Goal: Information Seeking & Learning: Learn about a topic

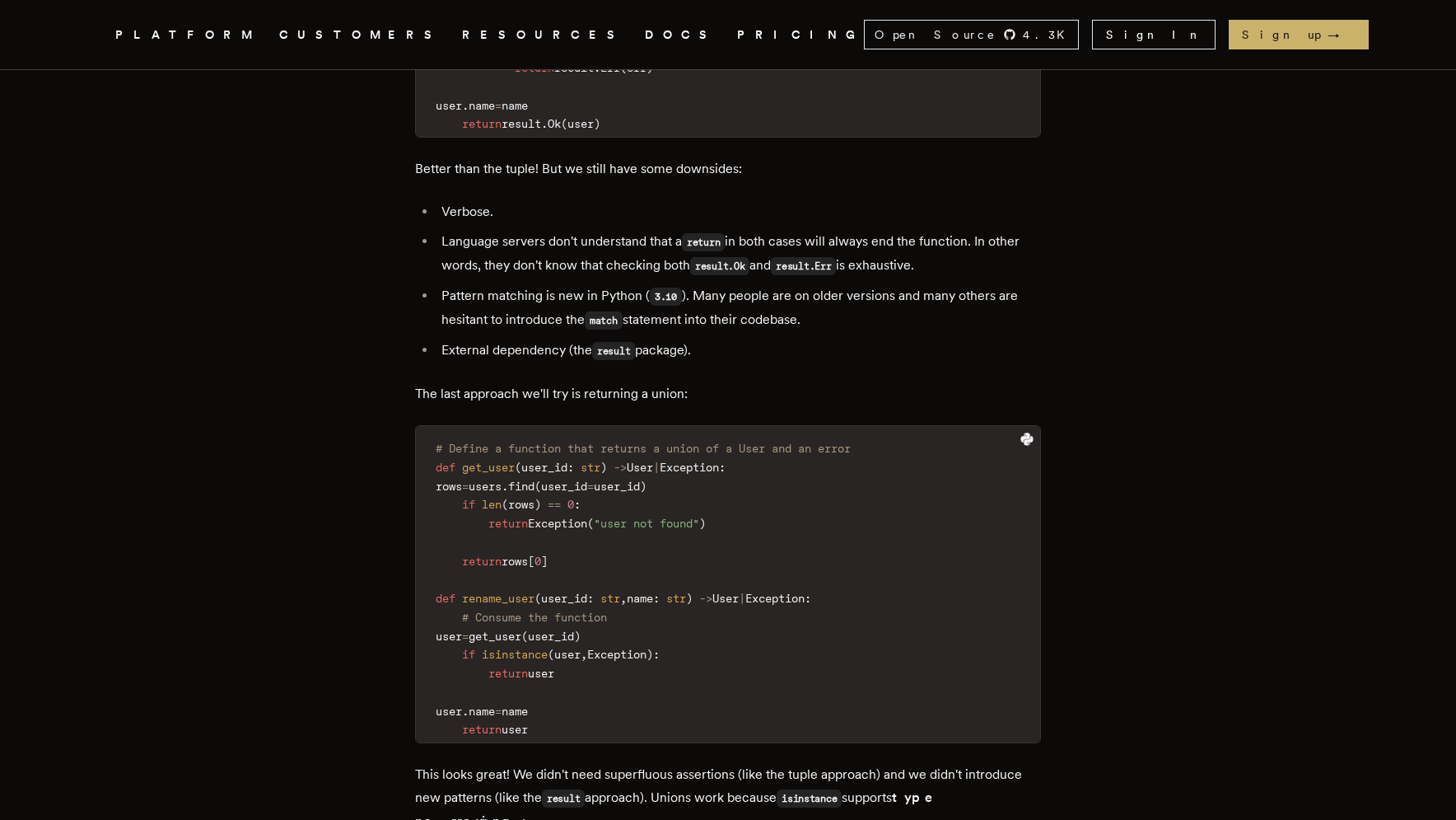
scroll to position [4390, 0]
click at [626, 516] on code "# Define a function that returns a union of a User and an error def get_user ( …" at bounding box center [728, 586] width 625 height 306
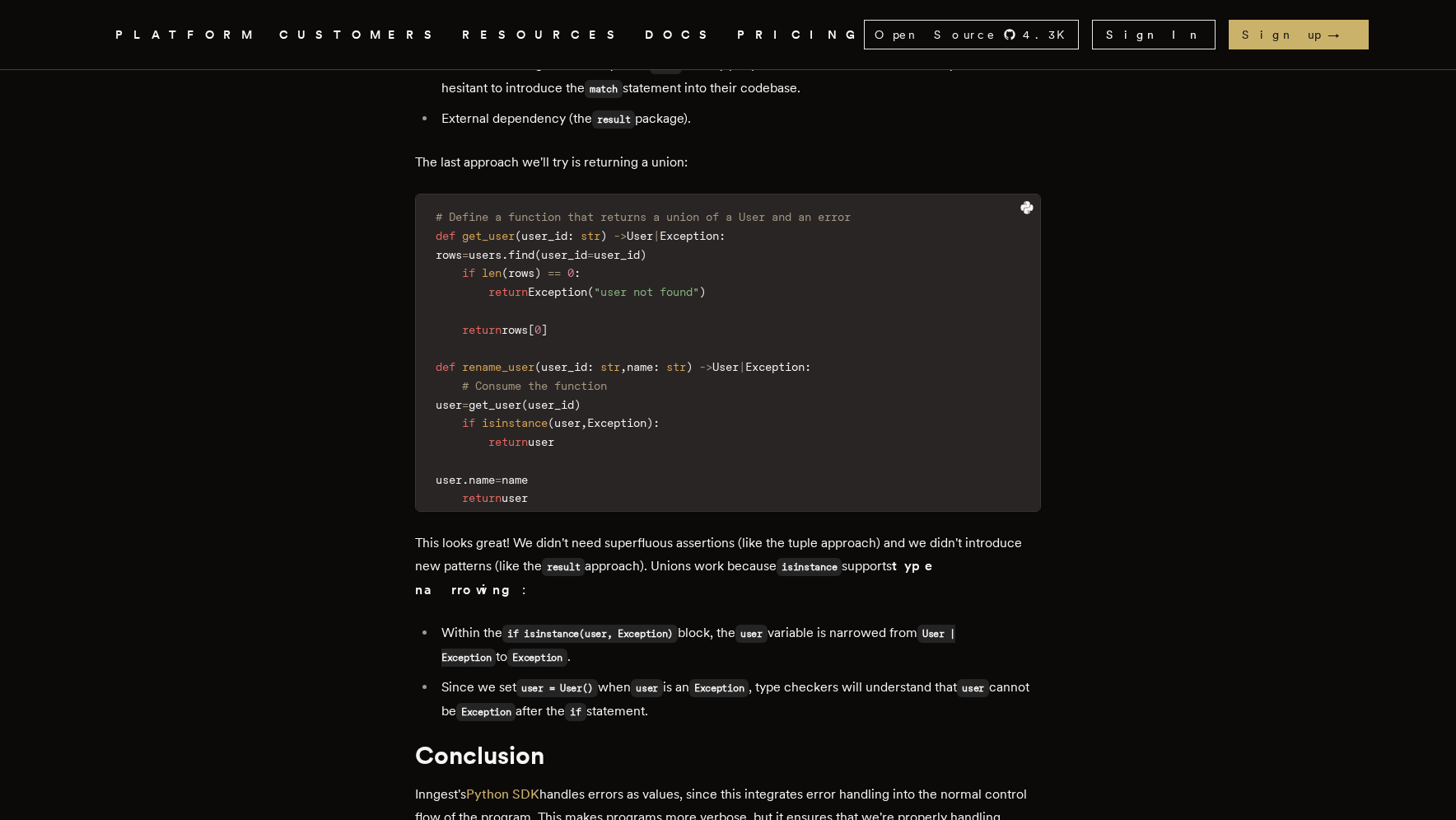
scroll to position [4614, 0]
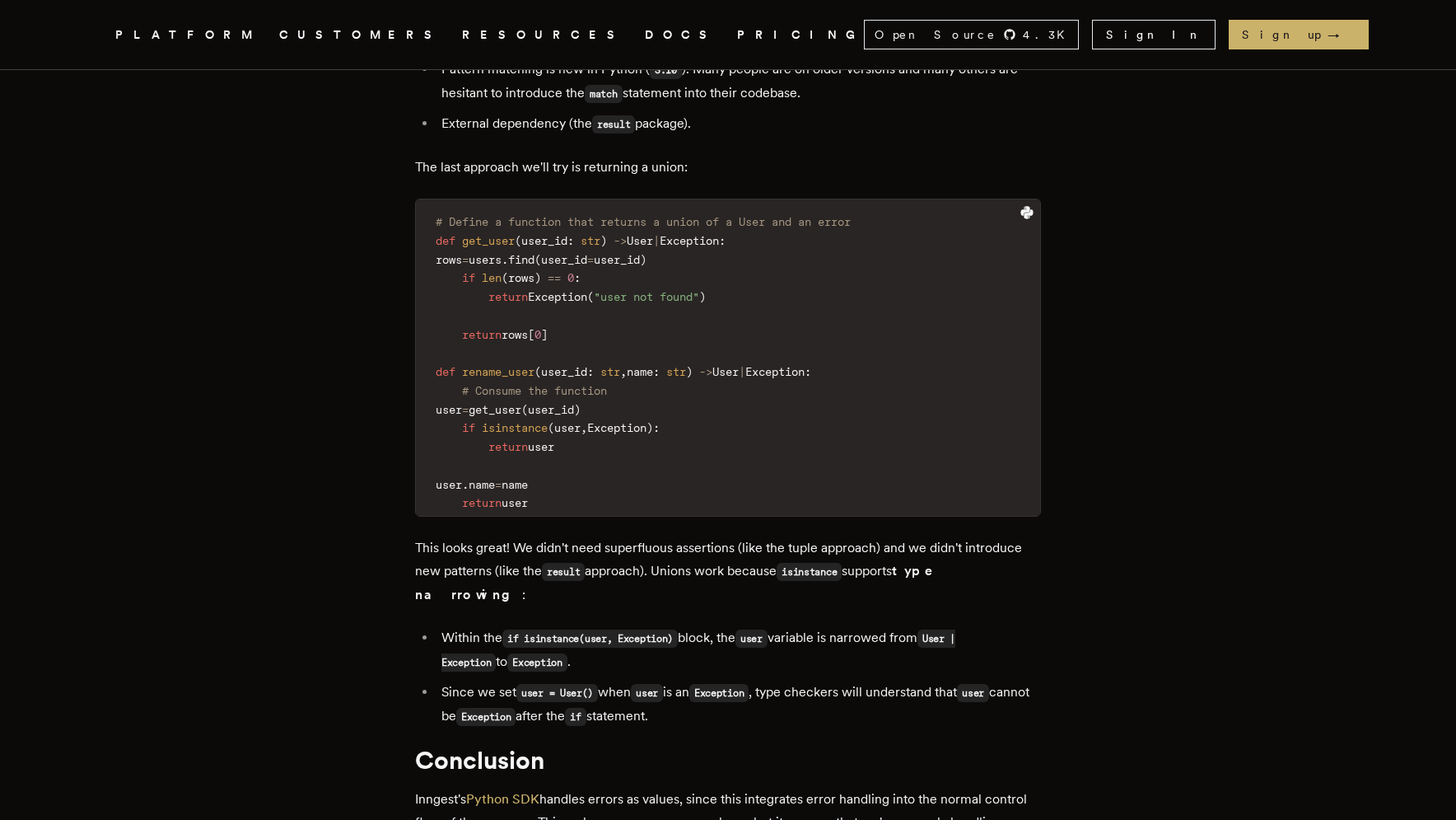
drag, startPoint x: 672, startPoint y: 359, endPoint x: 609, endPoint y: 359, distance: 63.0
click at [609, 359] on code "# Define a function that returns a union of a User and an error def get_user ( …" at bounding box center [728, 362] width 625 height 306
click at [623, 412] on code "# Define a function that returns a union of a User and an error def get_user ( …" at bounding box center [728, 362] width 625 height 306
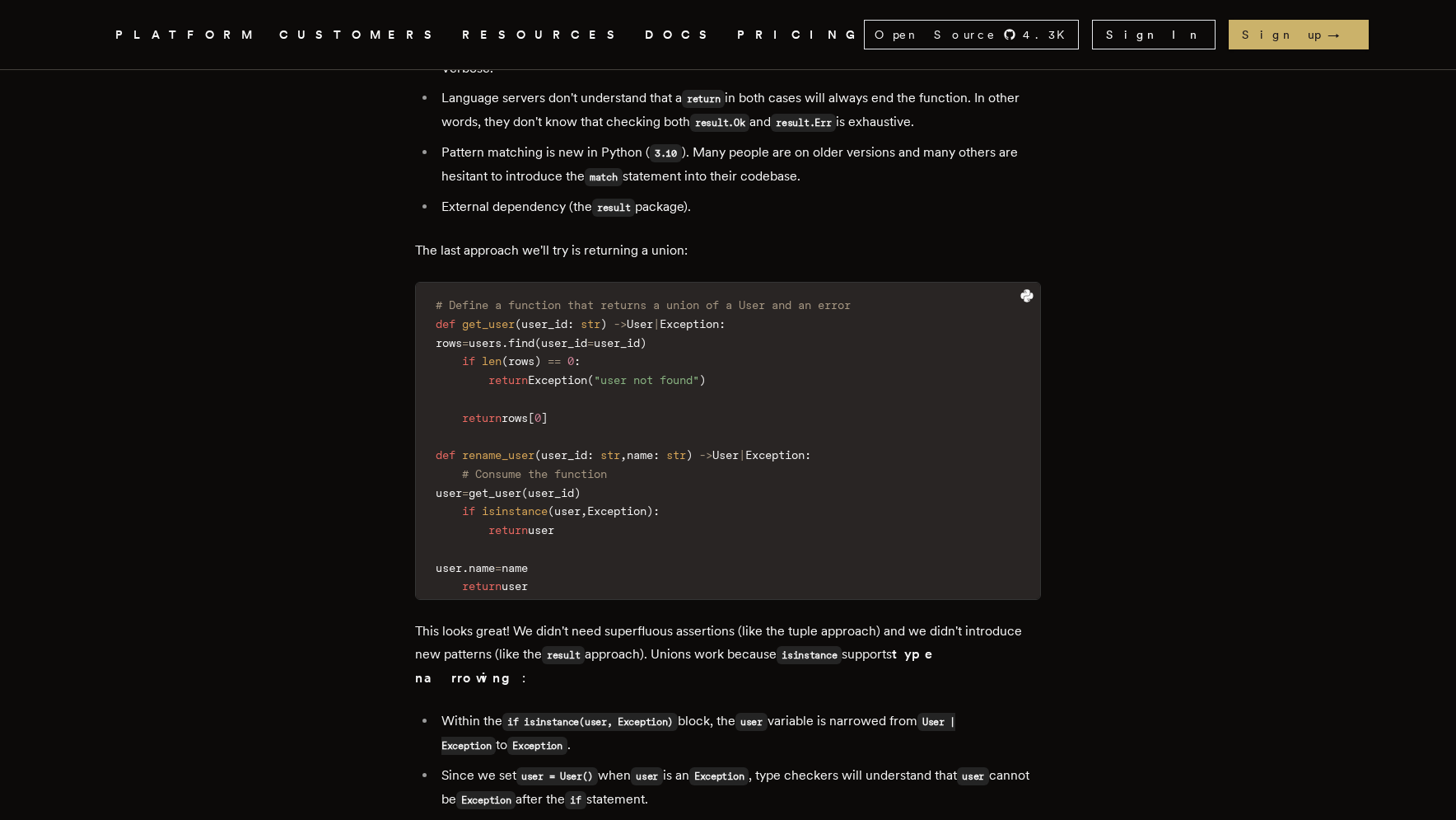
scroll to position [4529, 0]
click at [623, 412] on code "# Define a function that returns a union of a User and an error def get_user ( …" at bounding box center [728, 448] width 625 height 306
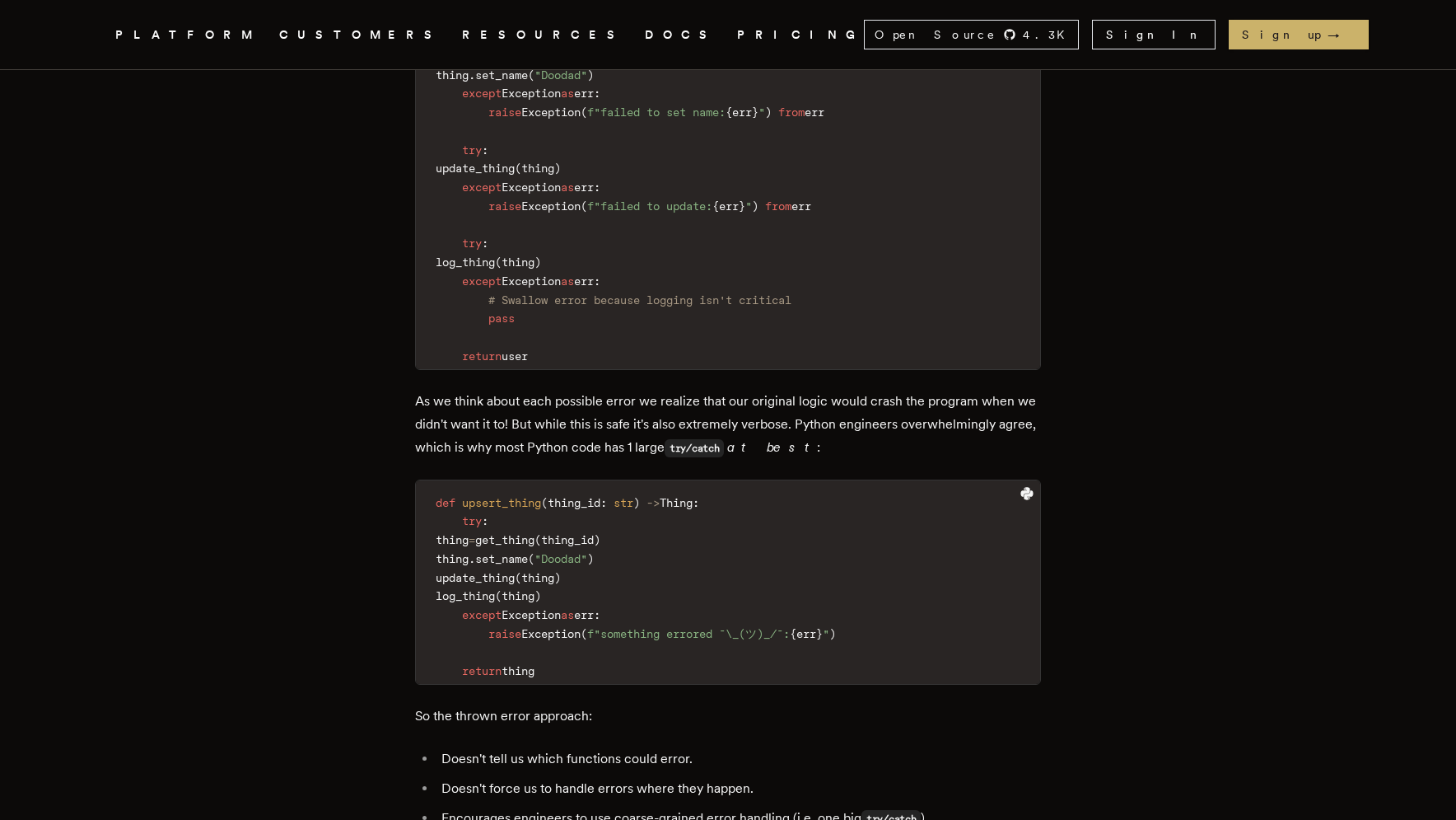
scroll to position [1469, 0]
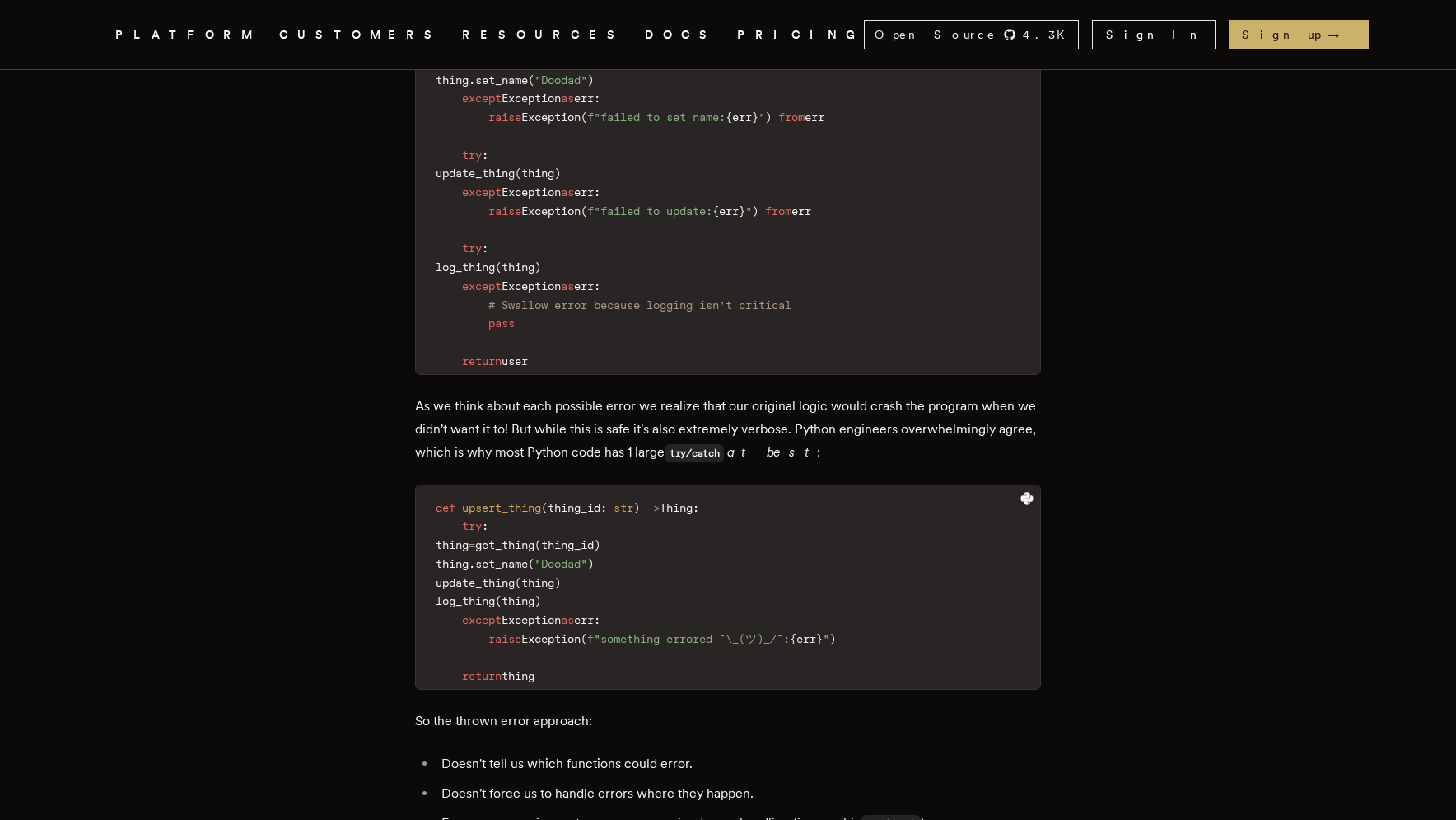
click at [655, 495] on code "def upsert_thing ( thing_id : str ) - > Thing : try : thing = get_thing ( thing…" at bounding box center [728, 592] width 625 height 194
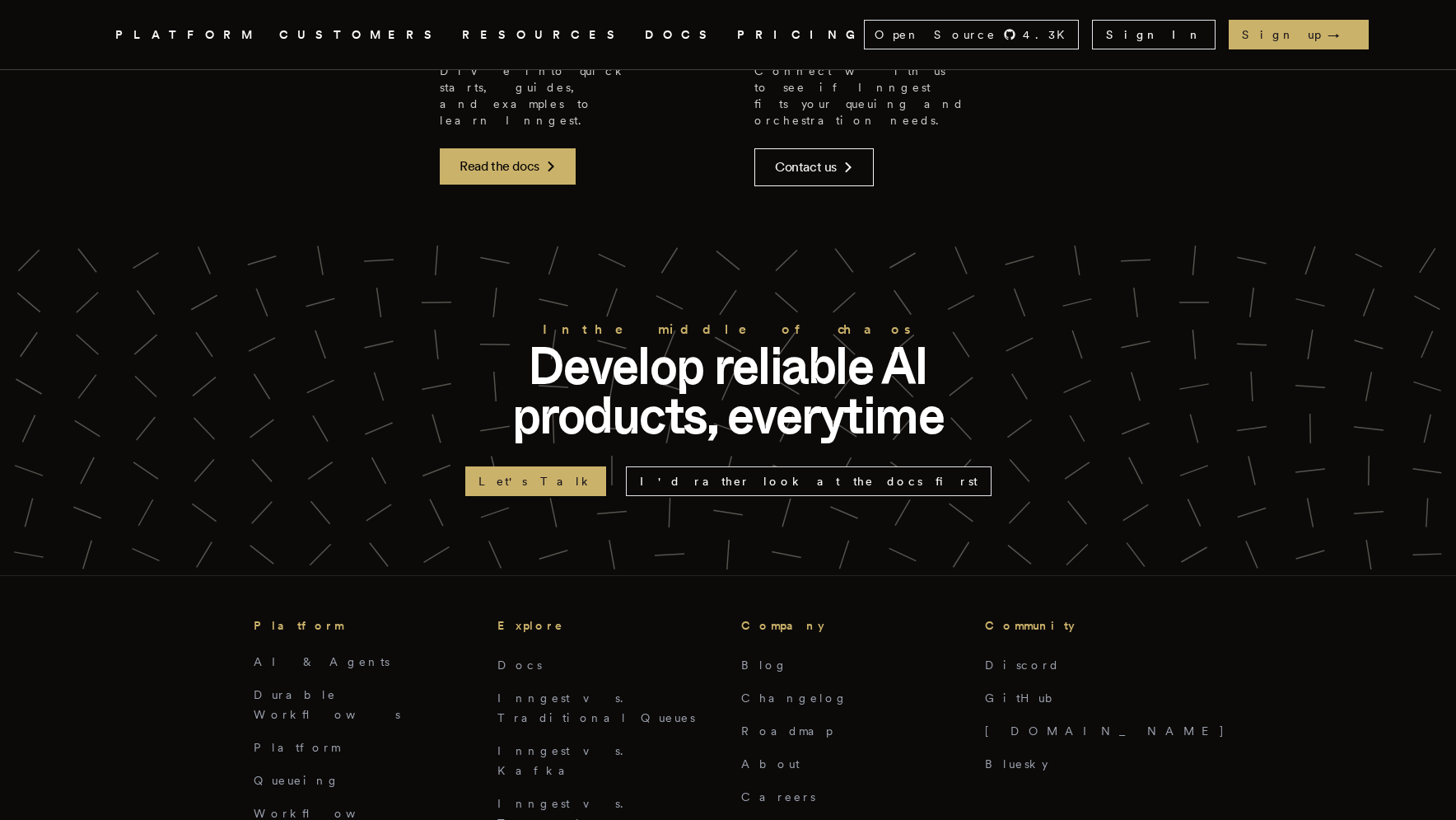
scroll to position [5647, 0]
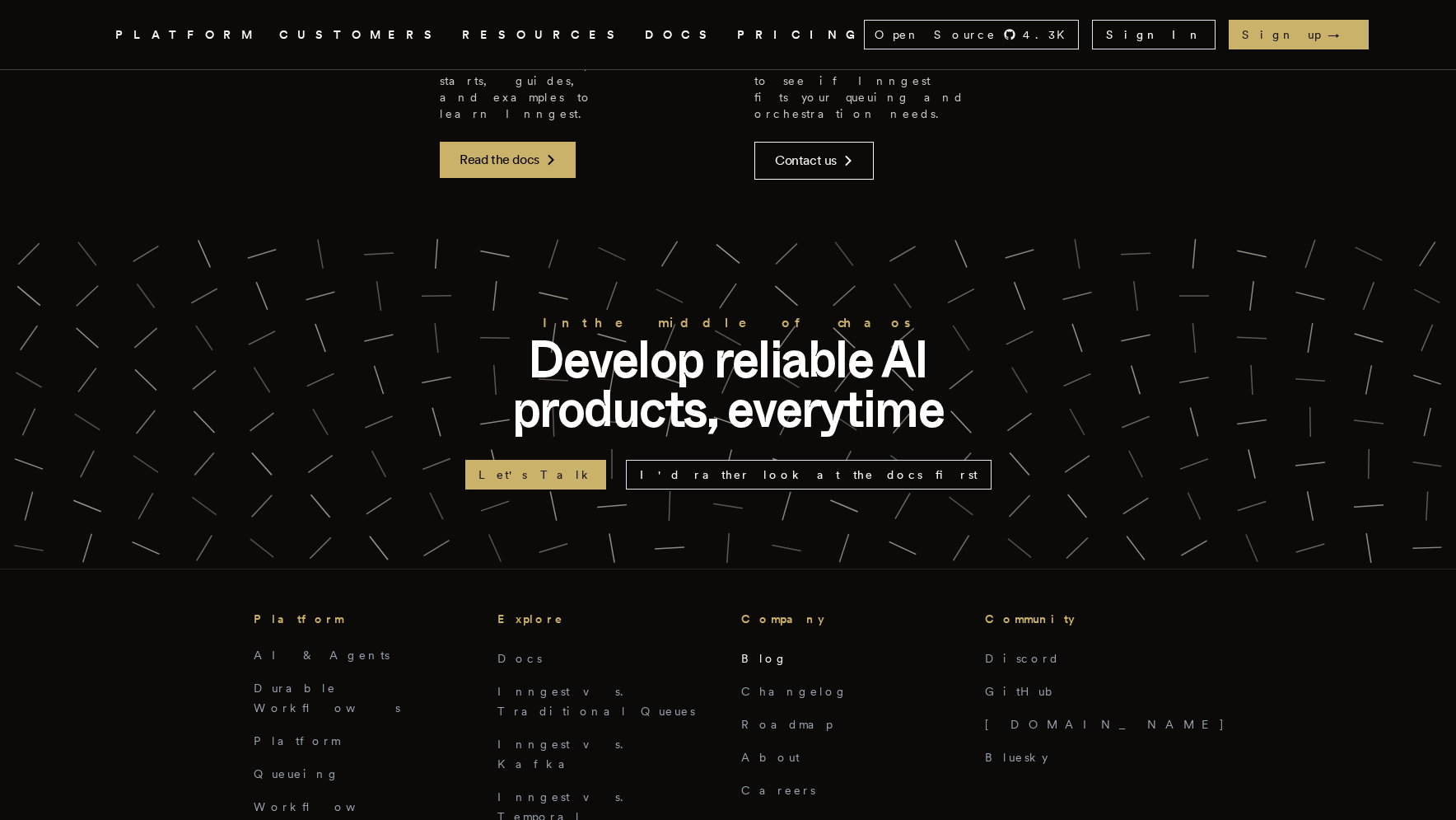
click at [753, 652] on link "Blog" at bounding box center [764, 659] width 46 height 13
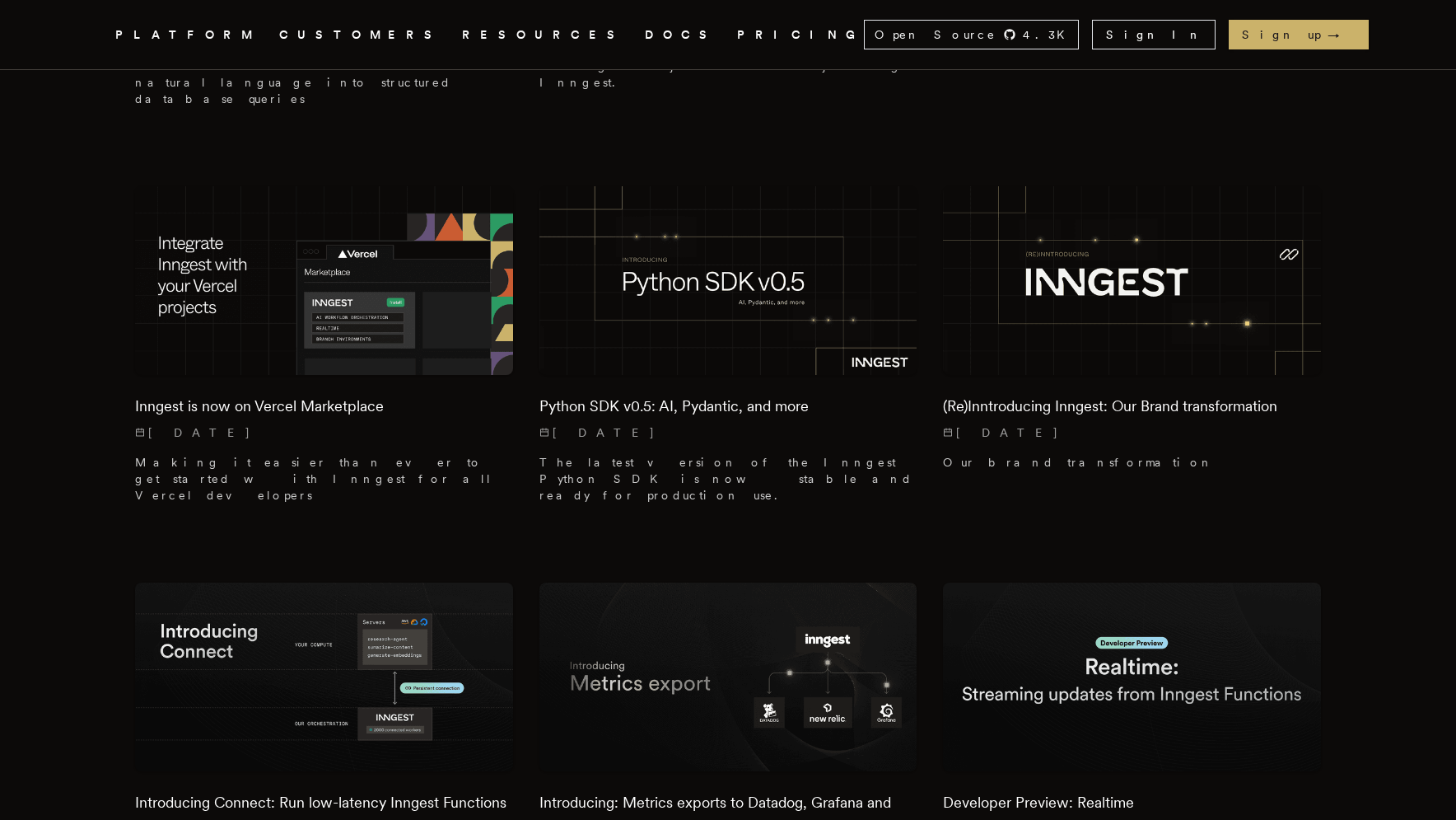
scroll to position [836, 0]
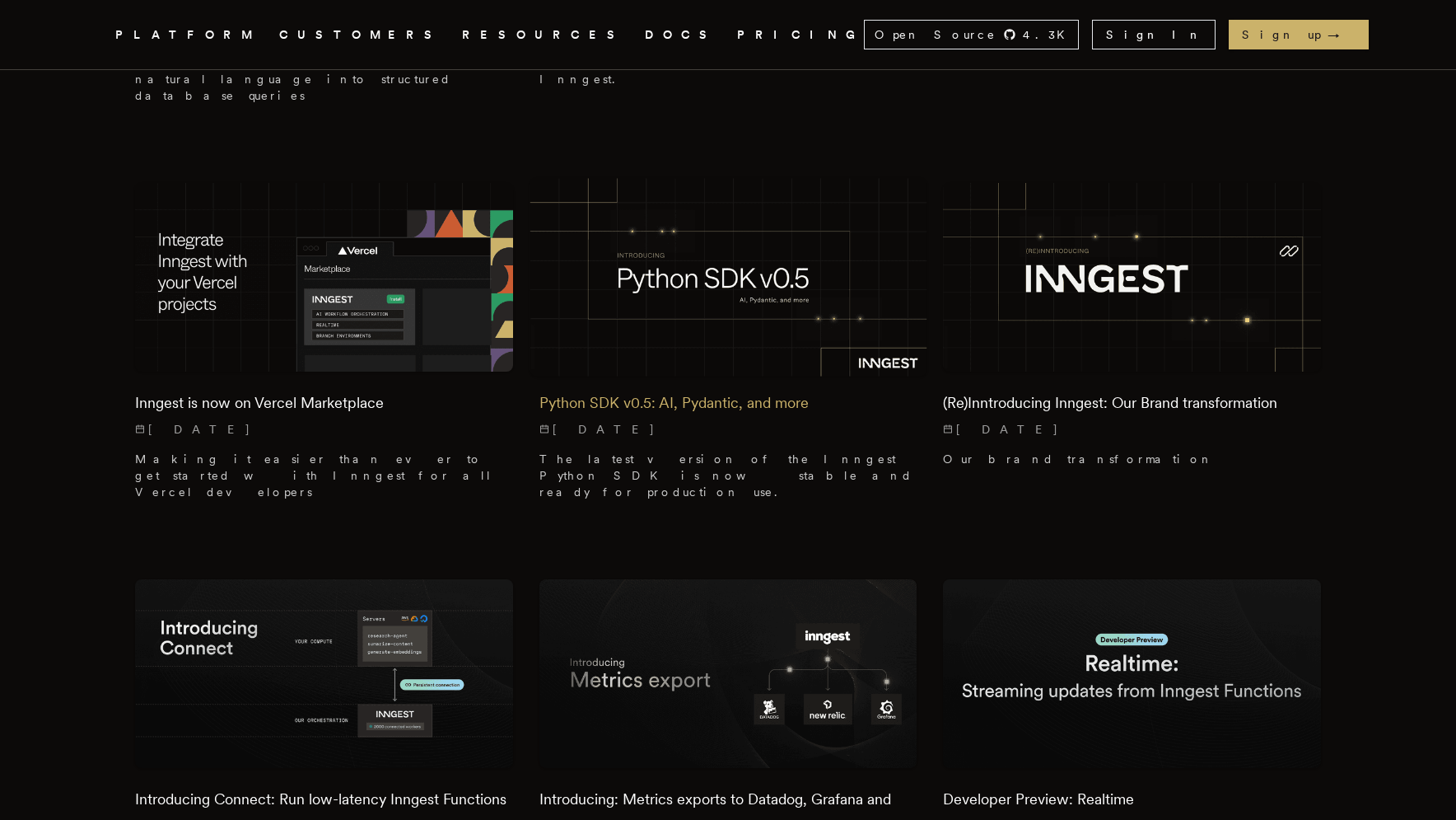
click at [709, 391] on h2 "Python SDK v0.5: AI, Pydantic, and more" at bounding box center [728, 402] width 378 height 23
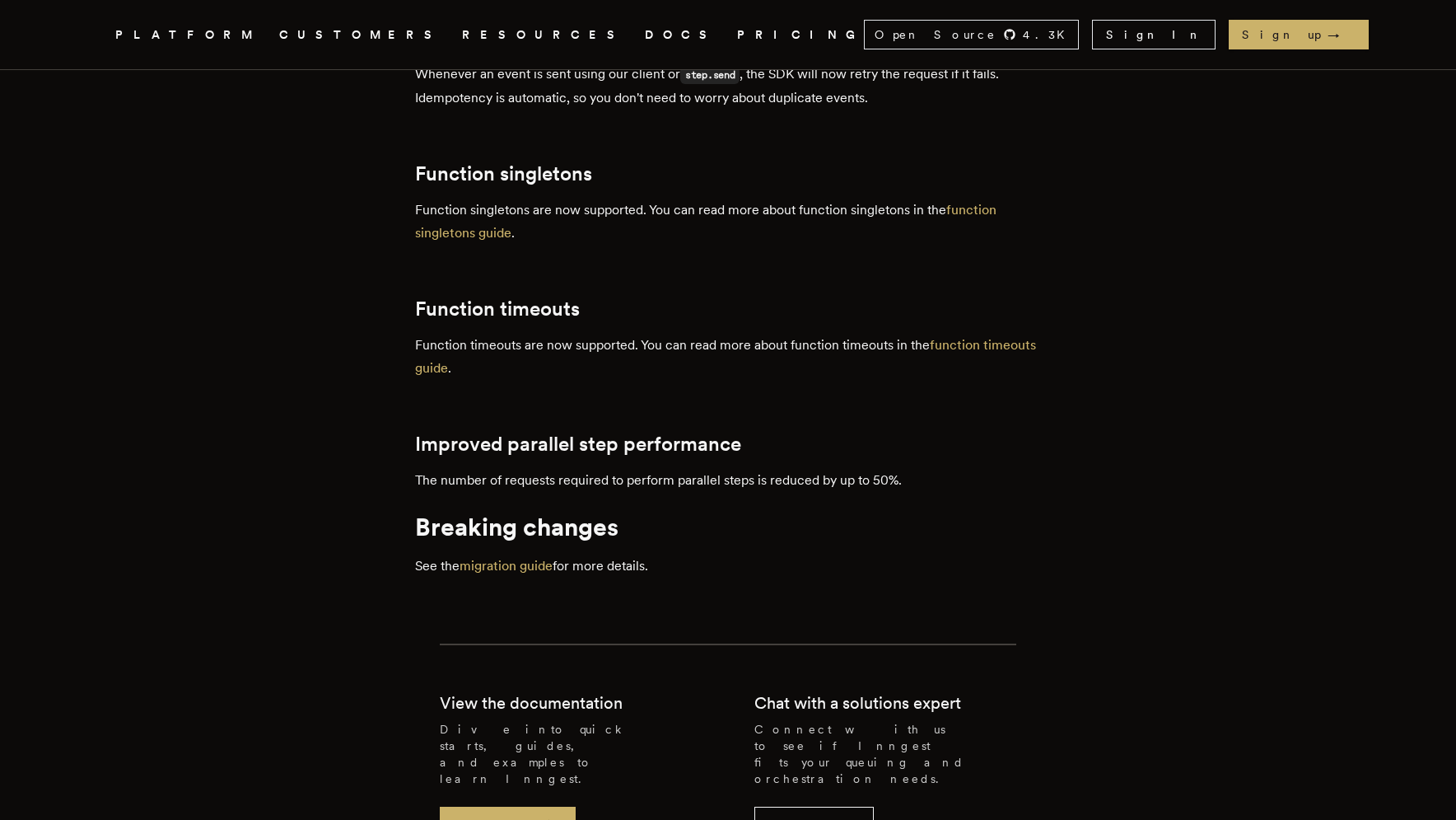
scroll to position [2698, 0]
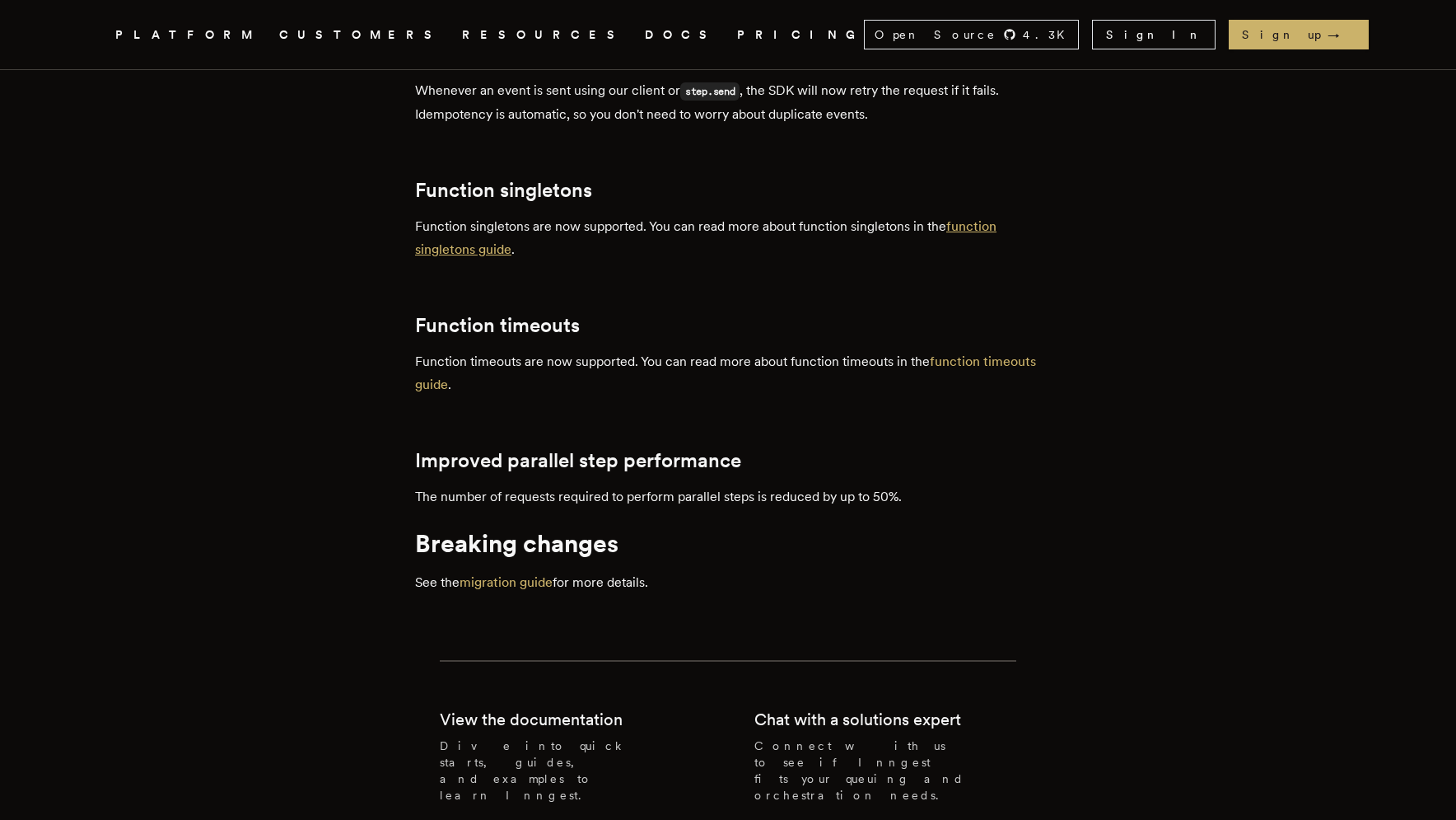
click at [494, 257] on link "function singletons guide" at bounding box center [706, 237] width 582 height 38
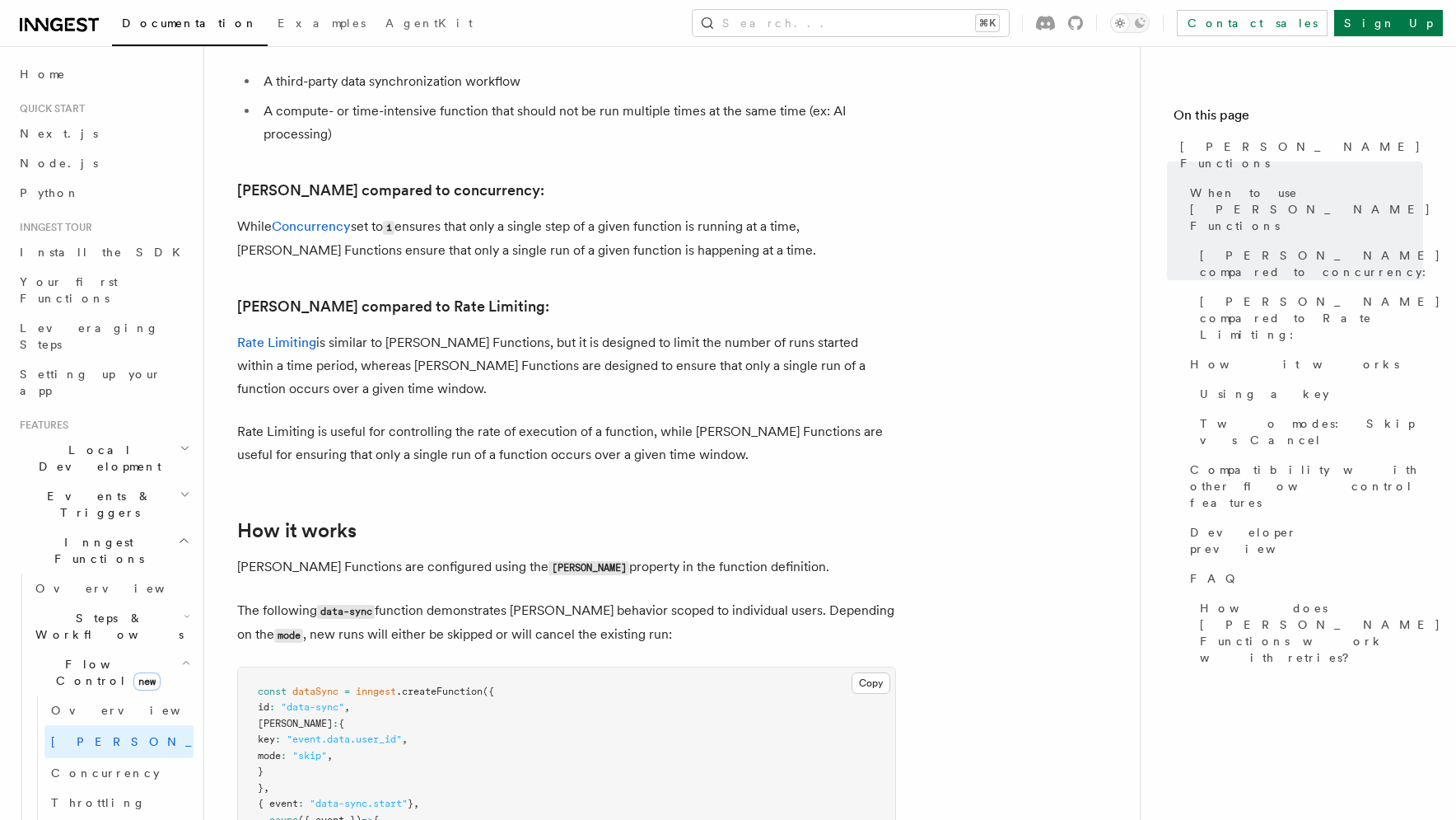
scroll to position [853, 0]
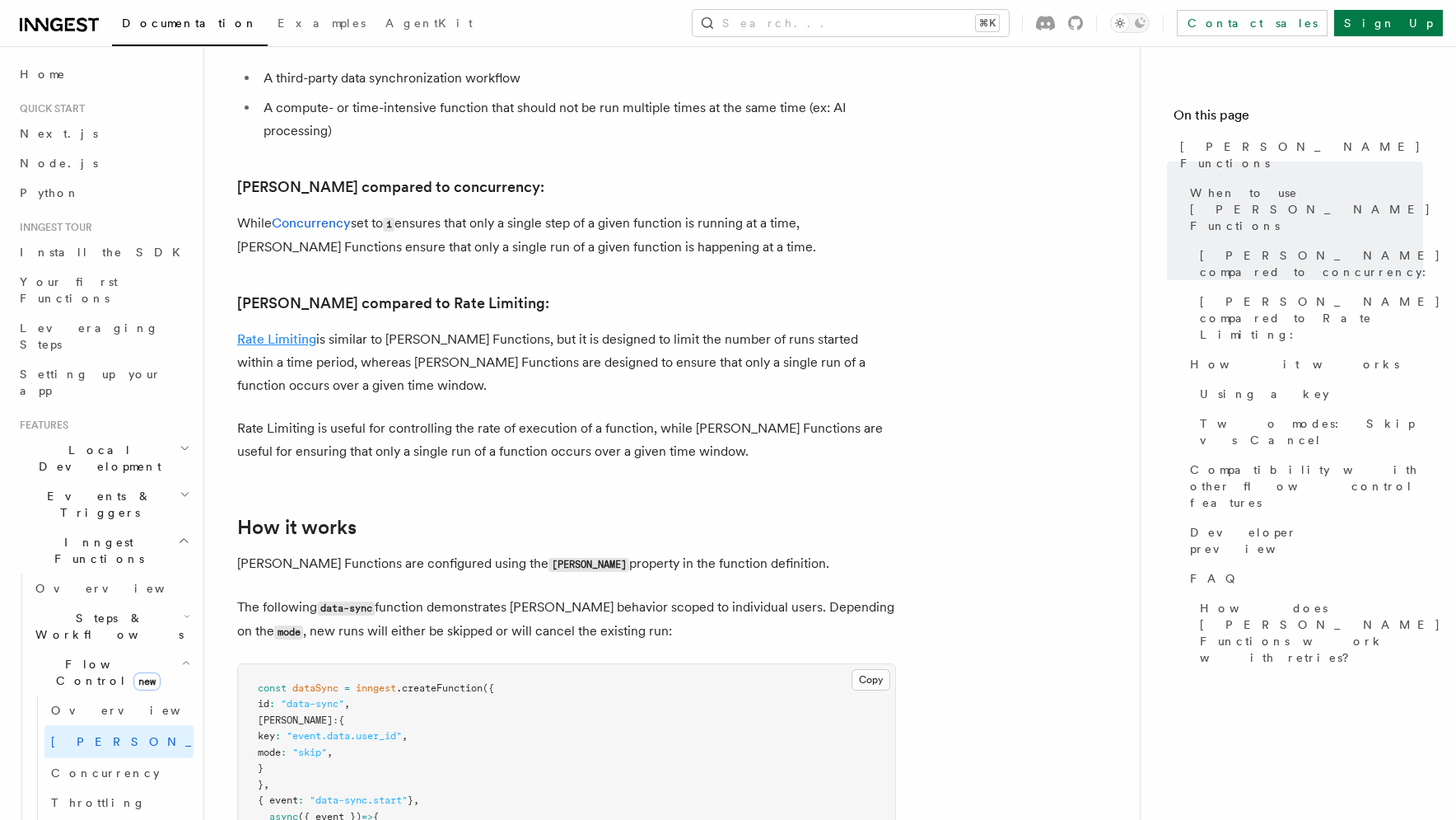
click at [277, 331] on link "Rate Limiting" at bounding box center [276, 338] width 79 height 16
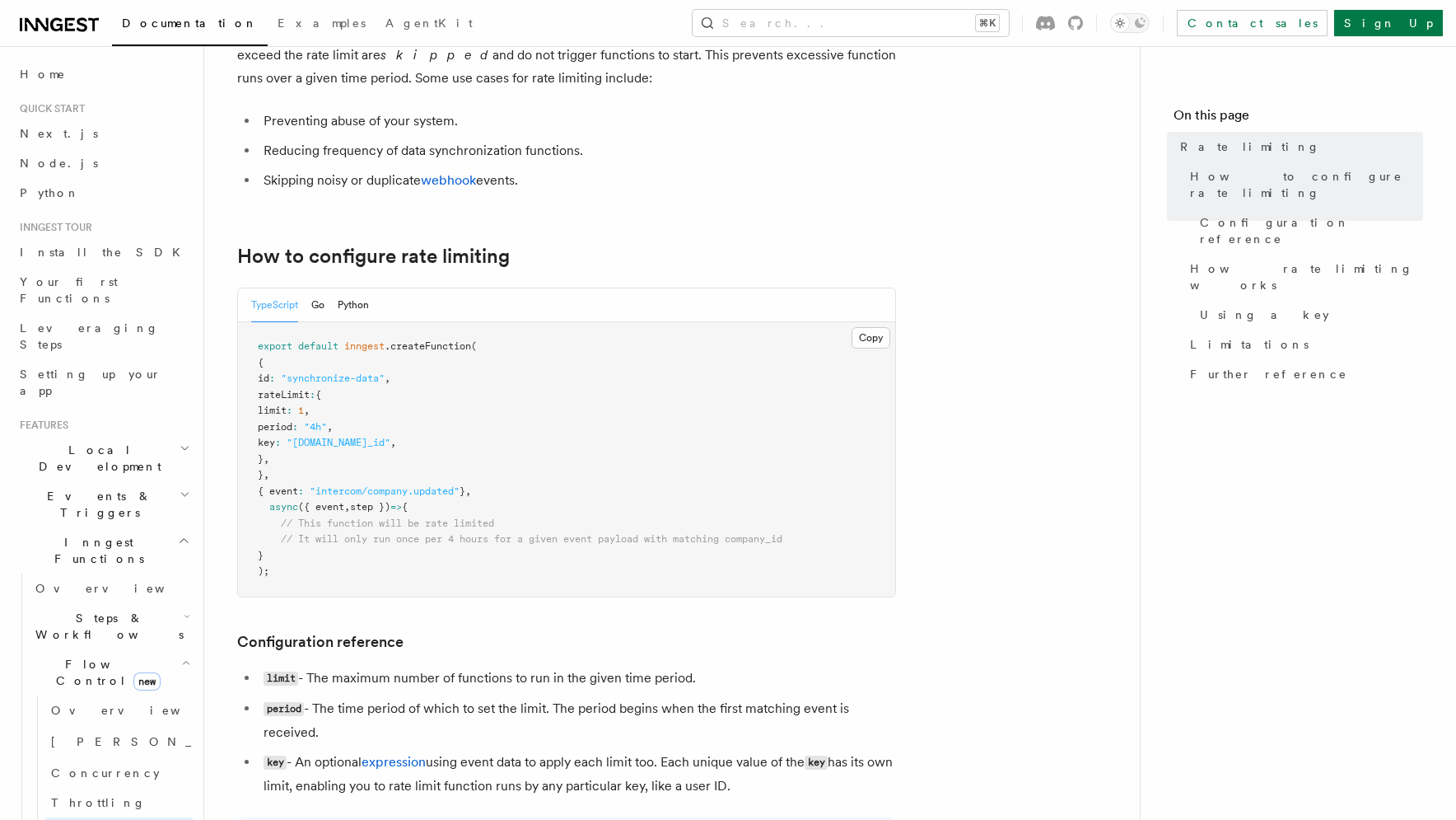
scroll to position [153, 0]
